Goal: Transaction & Acquisition: Book appointment/travel/reservation

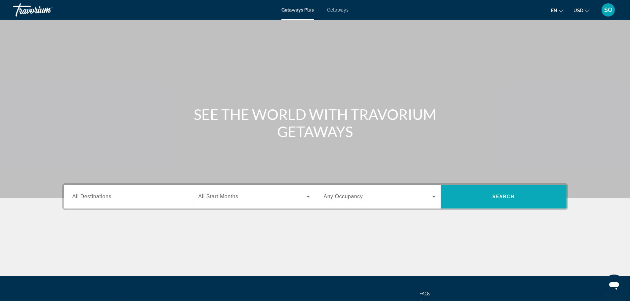
click at [527, 201] on span "Search widget" at bounding box center [504, 197] width 126 height 16
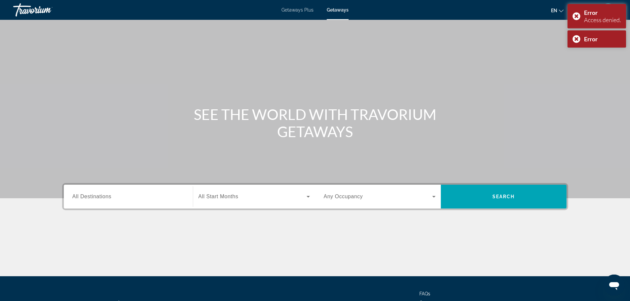
click at [33, 11] on div "Travorium" at bounding box center [46, 9] width 66 height 17
click at [590, 68] on div "Main content" at bounding box center [315, 99] width 630 height 198
